Goal: Task Accomplishment & Management: Complete application form

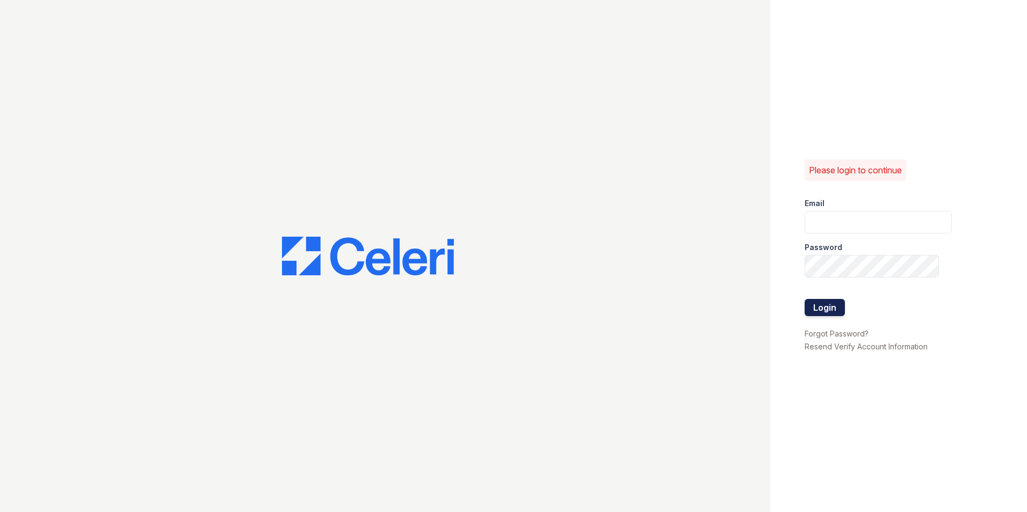
type input "[EMAIL_ADDRESS][DOMAIN_NAME]"
click at [835, 307] on button "Login" at bounding box center [825, 307] width 40 height 17
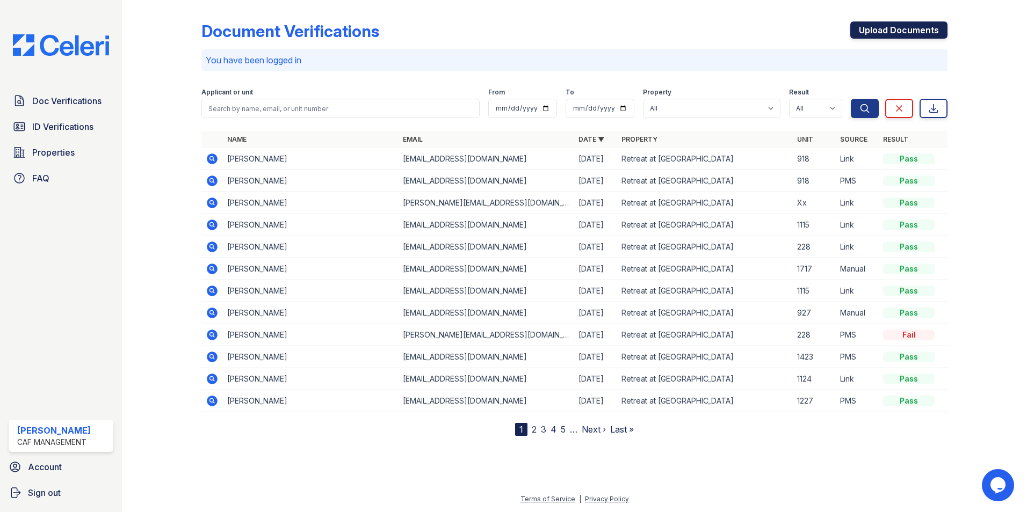
click at [895, 36] on link "Upload Documents" at bounding box center [898, 29] width 97 height 17
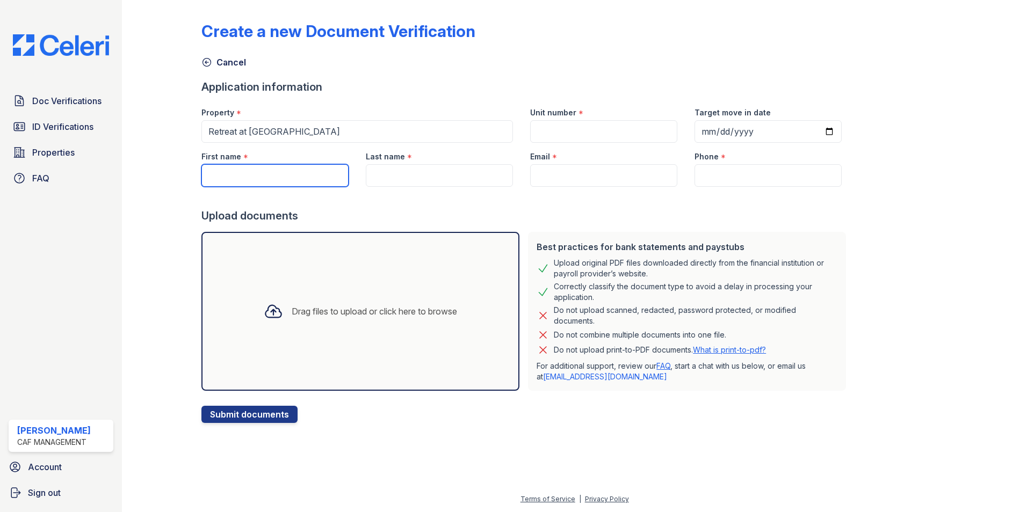
click at [292, 177] on input "First name" at bounding box center [274, 175] width 147 height 23
type input "C"
type input "Deli"
click at [416, 169] on input "Last name" at bounding box center [439, 175] width 147 height 23
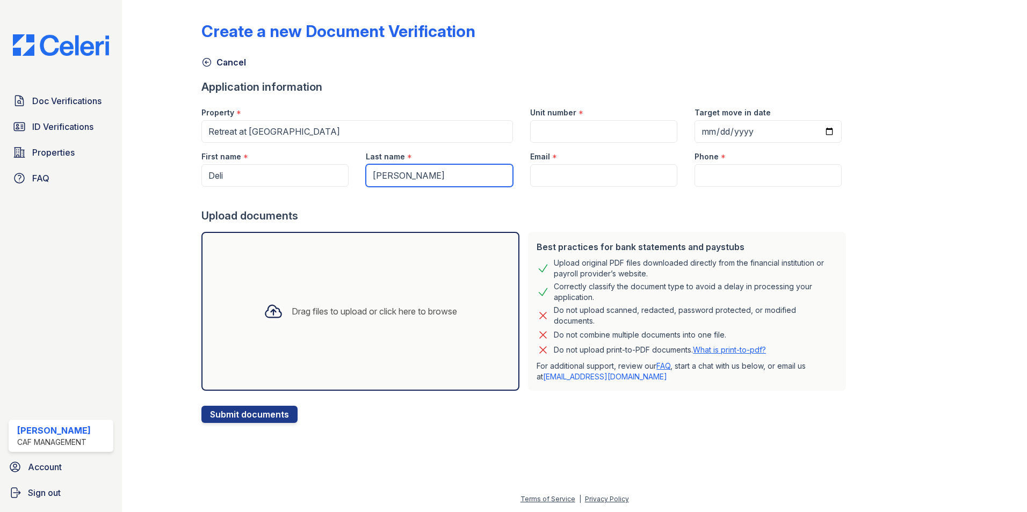
type input "[PERSON_NAME]"
click at [540, 170] on input "Email" at bounding box center [603, 175] width 147 height 23
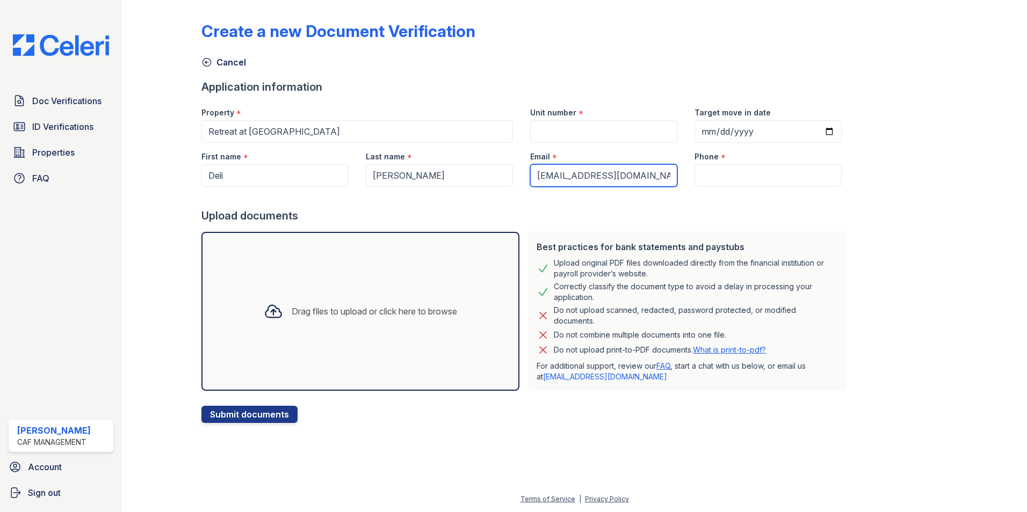
type input "[EMAIL_ADDRESS][DOMAIN_NAME]"
click at [719, 181] on input "Phone" at bounding box center [767, 175] width 147 height 23
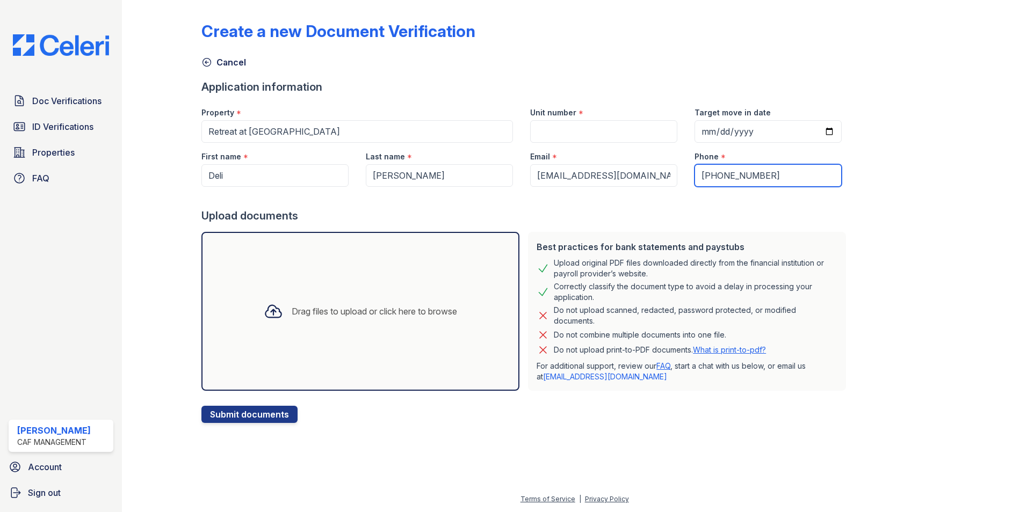
type input "985-415-6158"
click at [810, 210] on div "Upload documents" at bounding box center [525, 215] width 649 height 15
click at [252, 421] on button "Submit documents" at bounding box center [249, 414] width 96 height 17
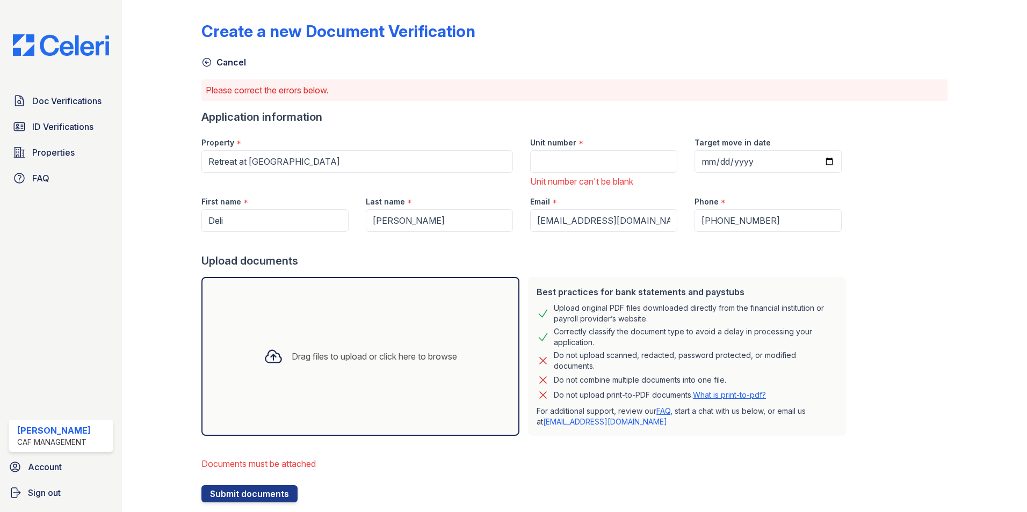
click at [317, 359] on div "Drag files to upload or click here to browse" at bounding box center [374, 356] width 165 height 13
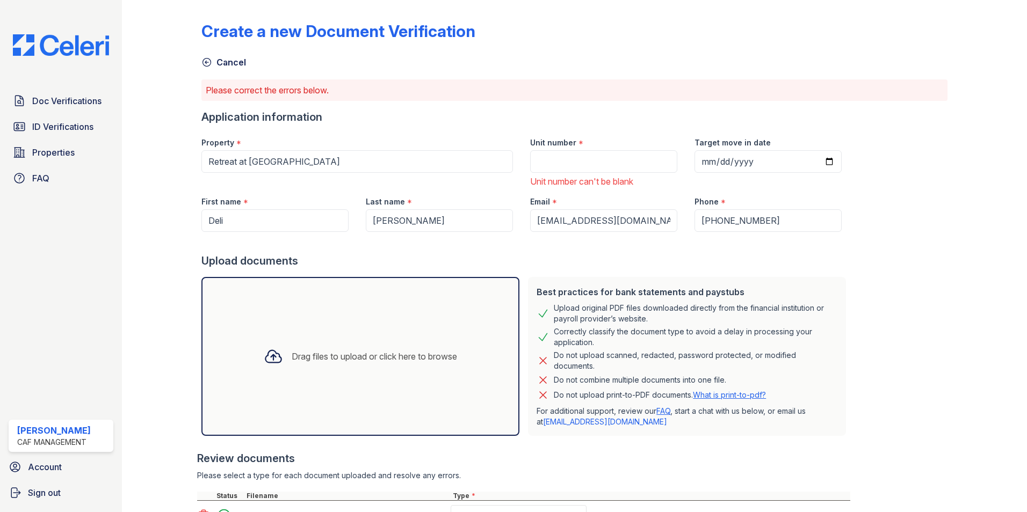
click at [593, 177] on div "Unit number can't be blank" at bounding box center [603, 181] width 147 height 13
click at [593, 166] on input "Unit number" at bounding box center [603, 161] width 147 height 23
type input "1024"
click at [493, 257] on div "Upload documents" at bounding box center [525, 261] width 649 height 15
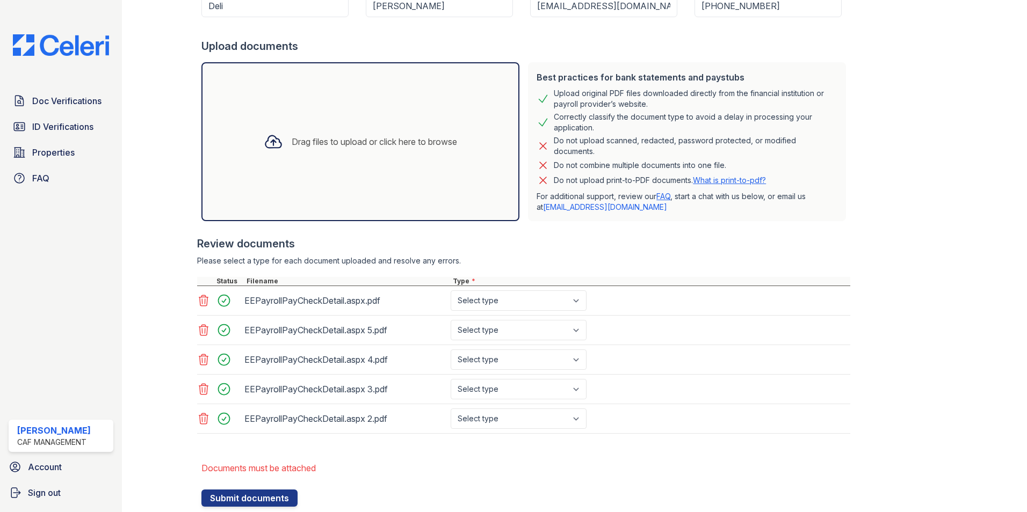
scroll to position [246, 0]
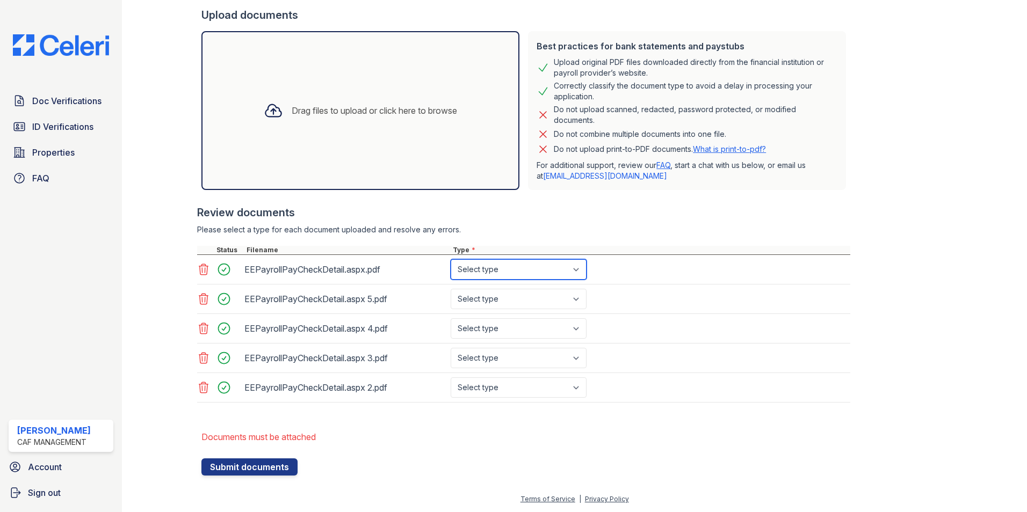
click at [512, 277] on select "Select type Paystub Bank Statement Offer Letter Tax Documents Benefit Award Let…" at bounding box center [519, 269] width 136 height 20
select select "paystub"
click at [451, 259] on select "Select type Paystub Bank Statement Offer Letter Tax Documents Benefit Award Let…" at bounding box center [519, 269] width 136 height 20
click at [526, 300] on select "Select type Paystub Bank Statement Offer Letter Tax Documents Benefit Award Let…" at bounding box center [519, 299] width 136 height 20
select select "paystub"
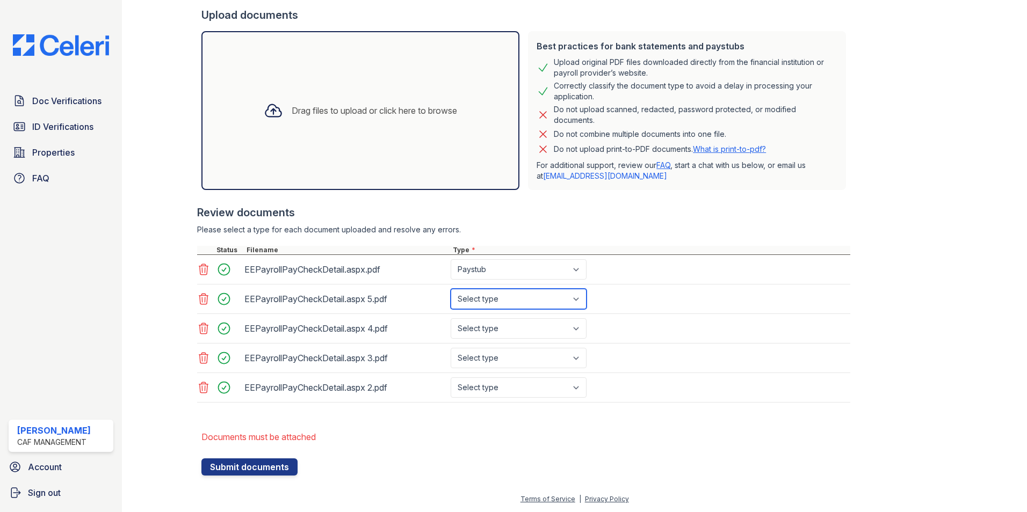
click at [451, 289] on select "Select type Paystub Bank Statement Offer Letter Tax Documents Benefit Award Let…" at bounding box center [519, 299] width 136 height 20
click at [525, 329] on select "Select type Paystub Bank Statement Offer Letter Tax Documents Benefit Award Let…" at bounding box center [519, 328] width 136 height 20
select select "paystub"
click at [451, 318] on select "Select type Paystub Bank Statement Offer Letter Tax Documents Benefit Award Let…" at bounding box center [519, 328] width 136 height 20
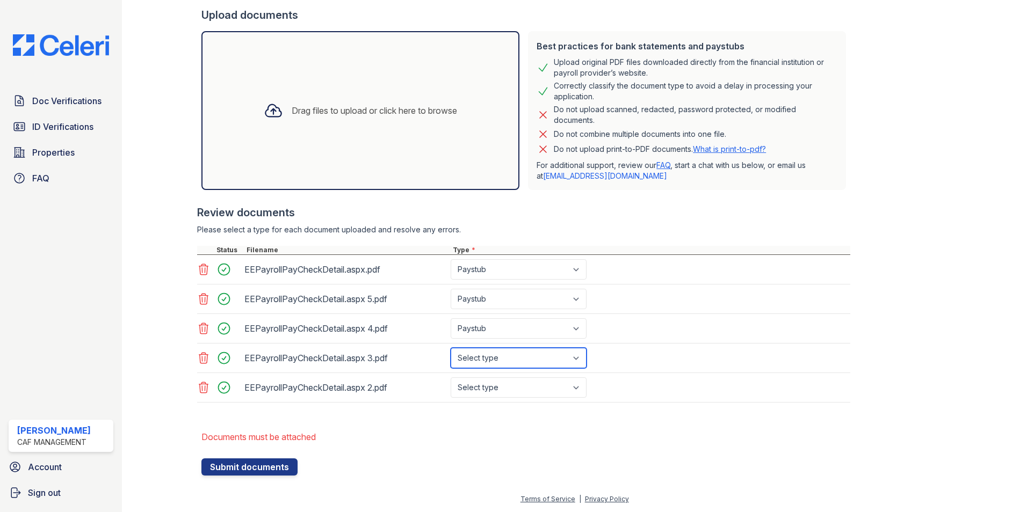
click at [515, 366] on select "Select type Paystub Bank Statement Offer Letter Tax Documents Benefit Award Let…" at bounding box center [519, 358] width 136 height 20
select select "paystub"
click at [451, 348] on select "Select type Paystub Bank Statement Offer Letter Tax Documents Benefit Award Let…" at bounding box center [519, 358] width 136 height 20
click at [528, 382] on select "Select type Paystub Bank Statement Offer Letter Tax Documents Benefit Award Let…" at bounding box center [519, 388] width 136 height 20
select select "paystub"
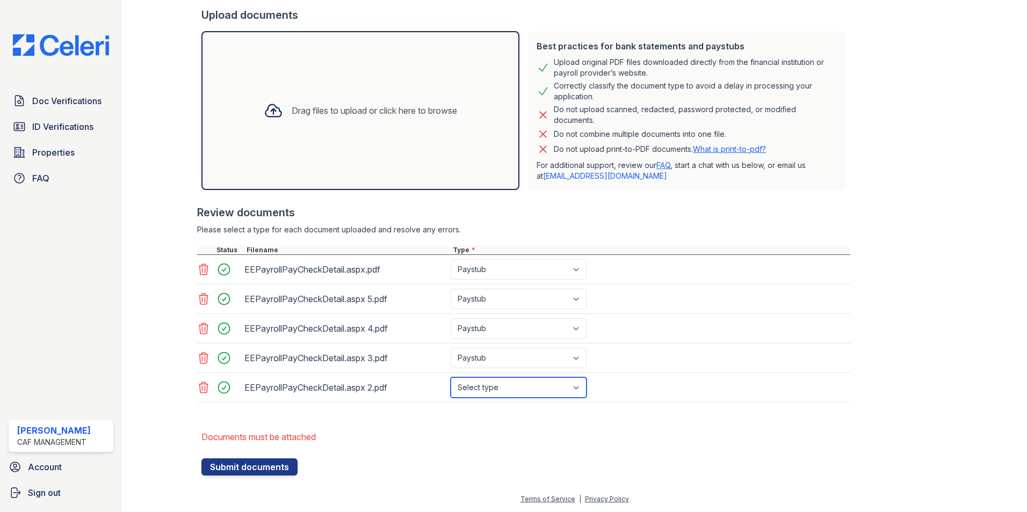
click at [451, 378] on select "Select type Paystub Bank Statement Offer Letter Tax Documents Benefit Award Let…" at bounding box center [519, 388] width 136 height 20
click at [283, 466] on button "Submit documents" at bounding box center [249, 467] width 96 height 17
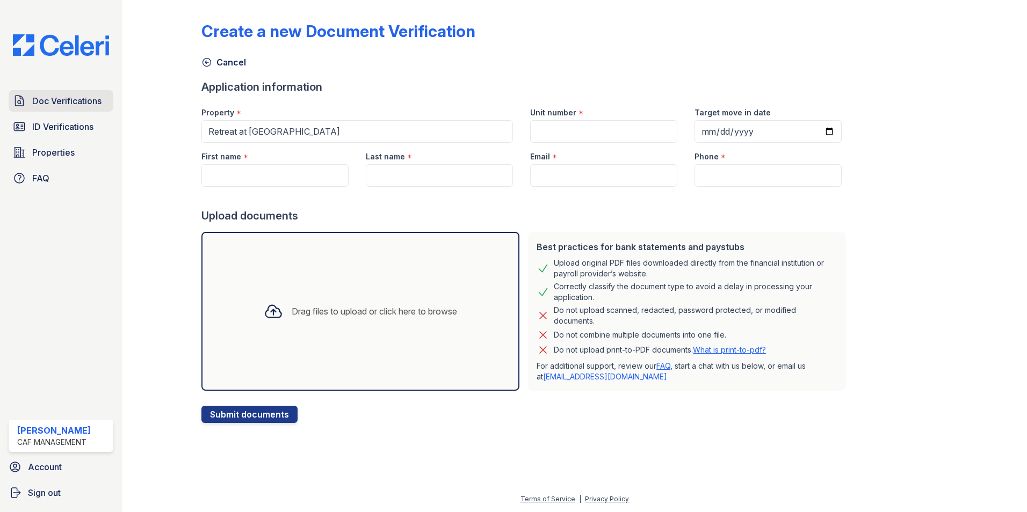
click at [66, 109] on link "Doc Verifications" at bounding box center [61, 100] width 105 height 21
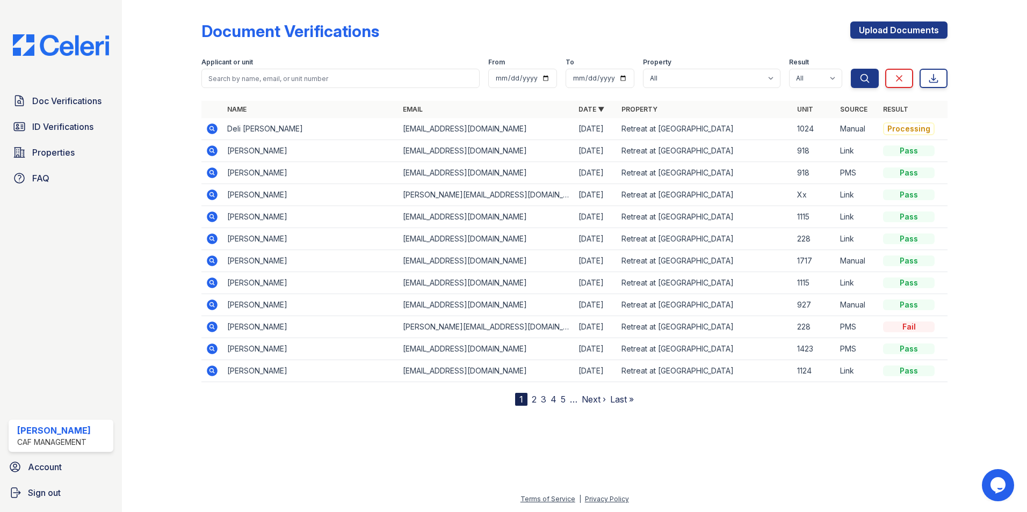
click at [209, 131] on icon at bounding box center [212, 129] width 11 height 11
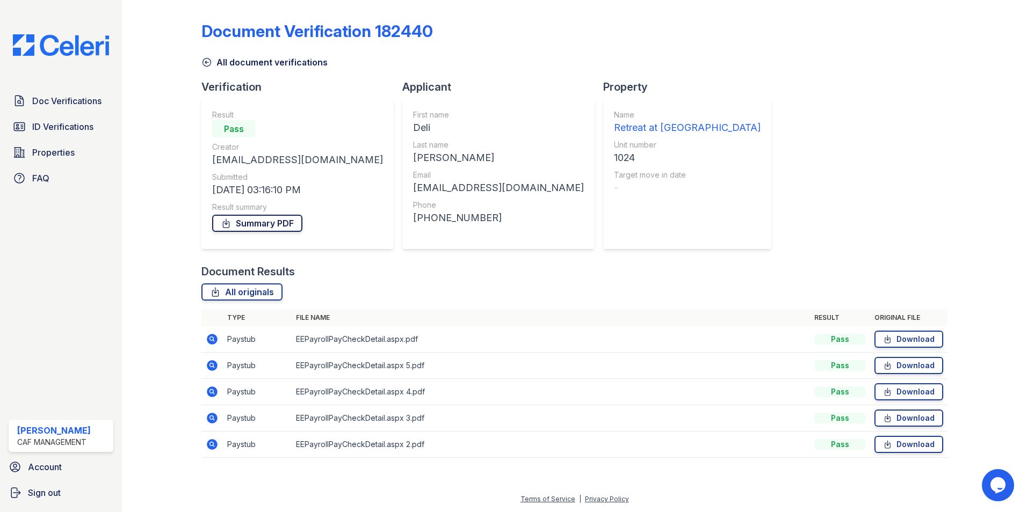
click at [267, 229] on link "Summary PDF" at bounding box center [257, 223] width 90 height 17
